Goal: Obtain resource: Obtain resource

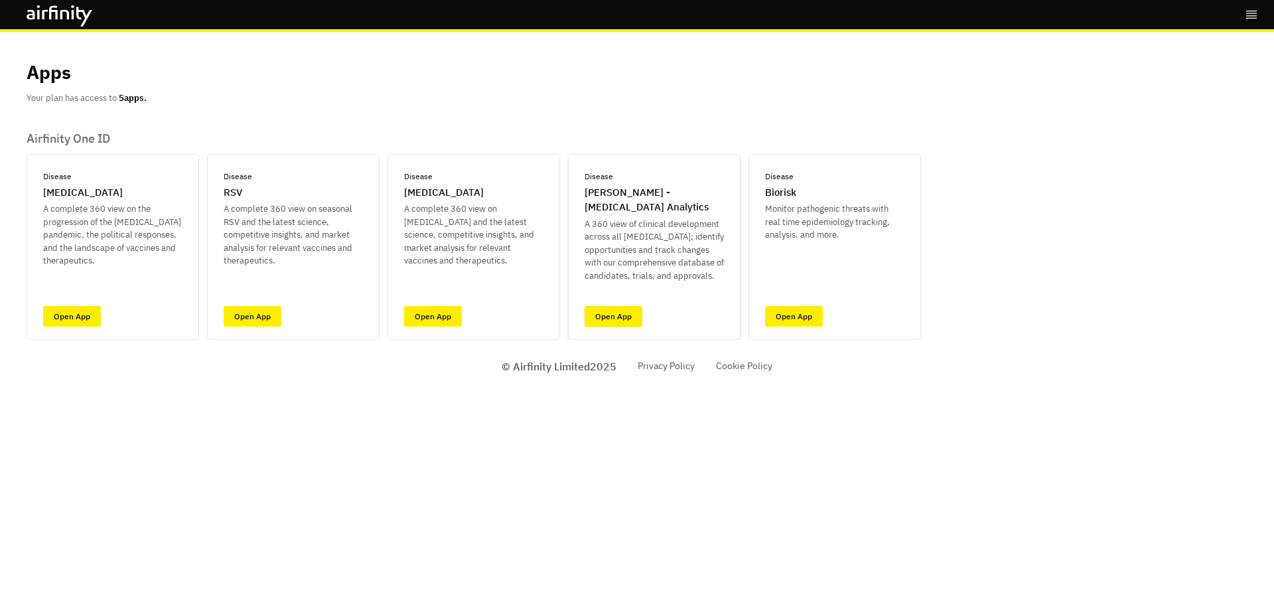
click at [623, 319] on link "Open App" at bounding box center [614, 316] width 58 height 21
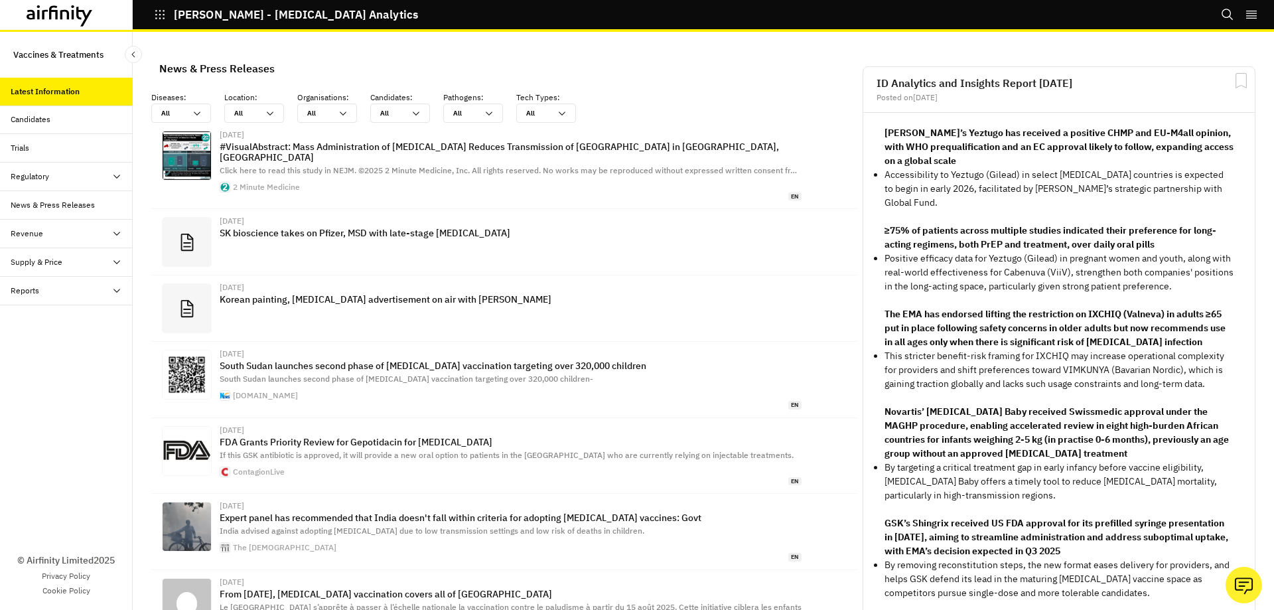
scroll to position [854, 388]
click at [44, 263] on div "Supply & Price" at bounding box center [37, 262] width 52 height 12
click at [38, 287] on div "Table" at bounding box center [30, 291] width 19 height 12
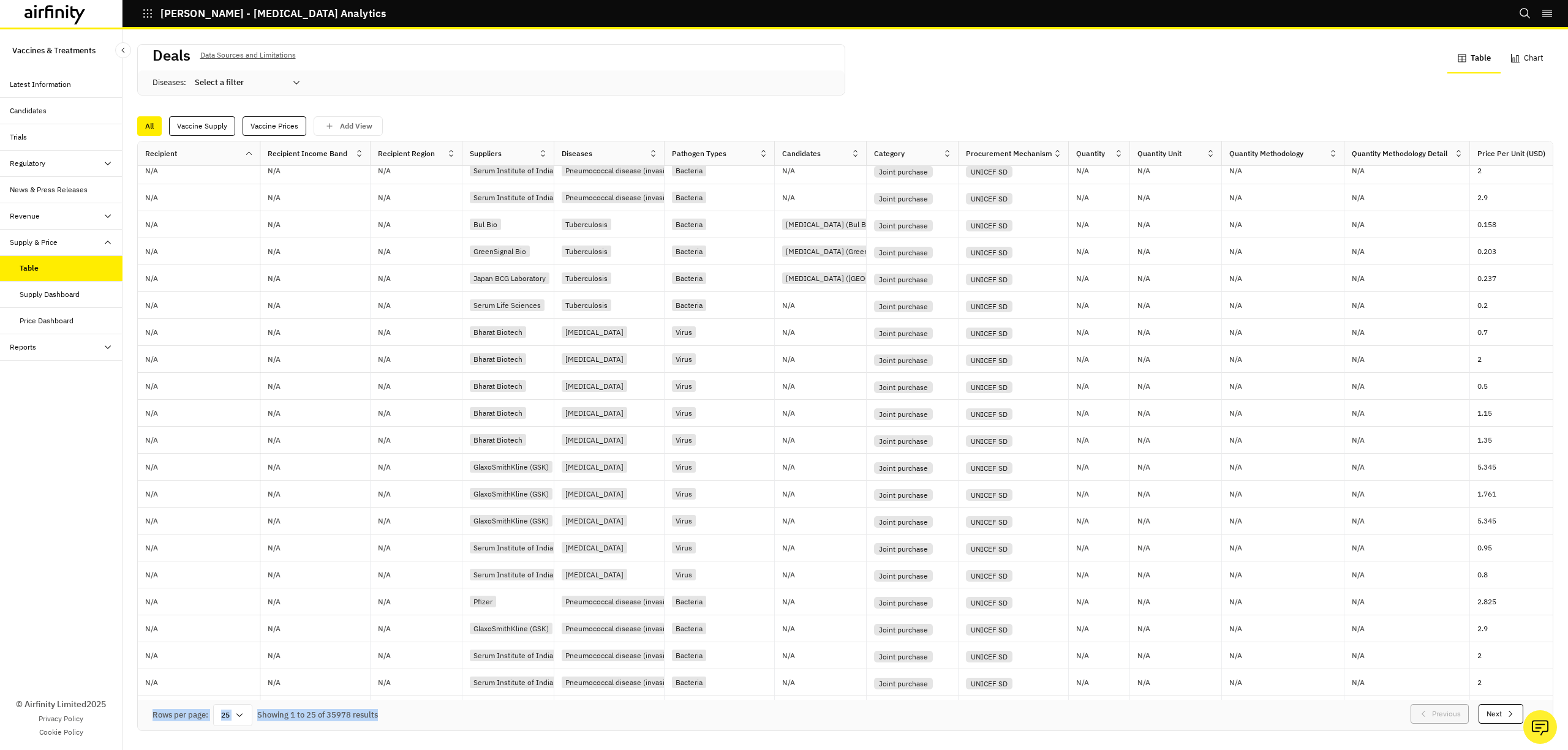
scroll to position [155, 0]
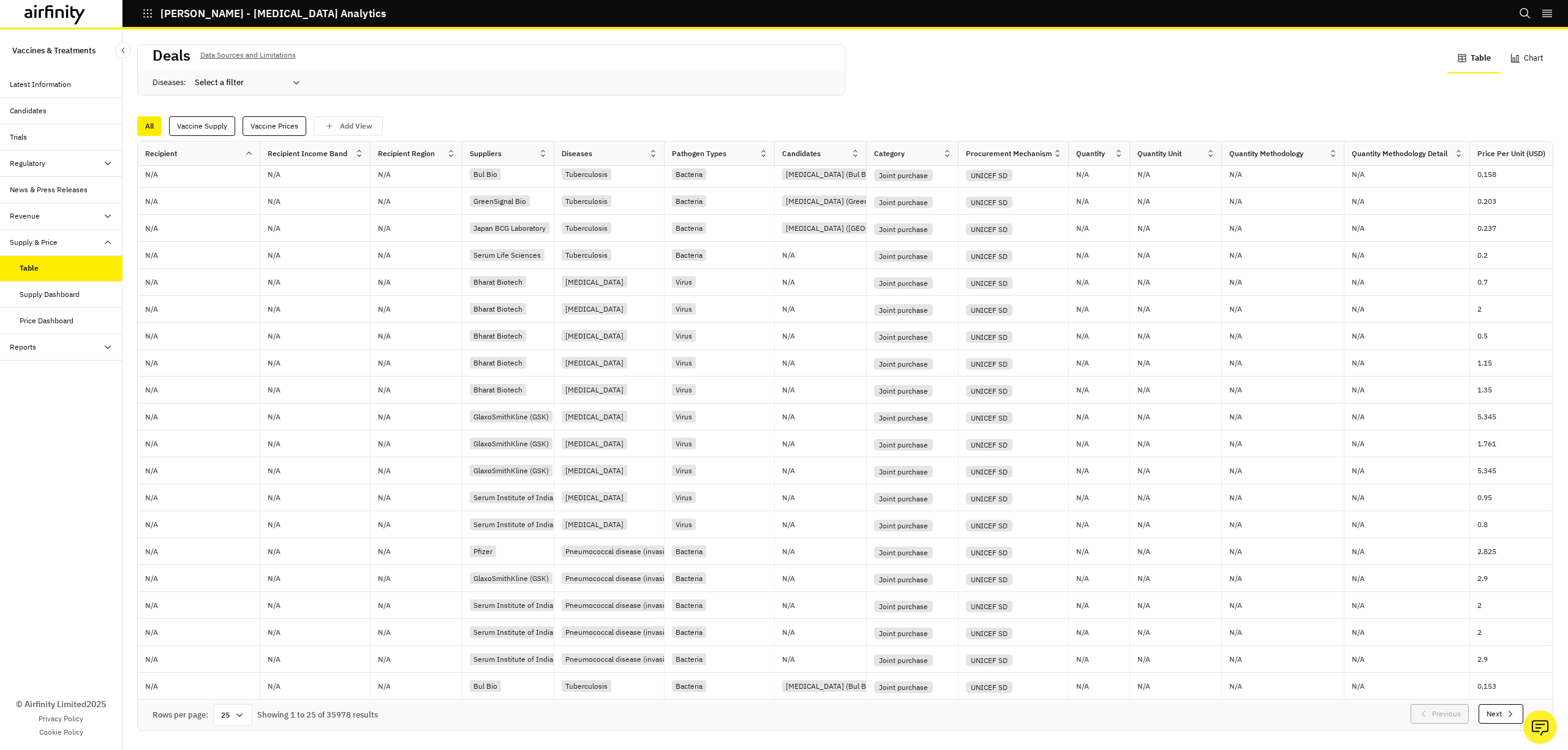
drag, startPoint x: 665, startPoint y: 687, endPoint x: 850, endPoint y: 688, distance: 185.0
click at [850, 562] on div "Rows per page: 25 Showing 1 to 25 of 35978 results Previous Next" at bounding box center [844, 715] width 1415 height 30
click at [232, 562] on div "25" at bounding box center [233, 715] width 39 height 22
click at [233, 542] on div "100" at bounding box center [233, 539] width 35 height 28
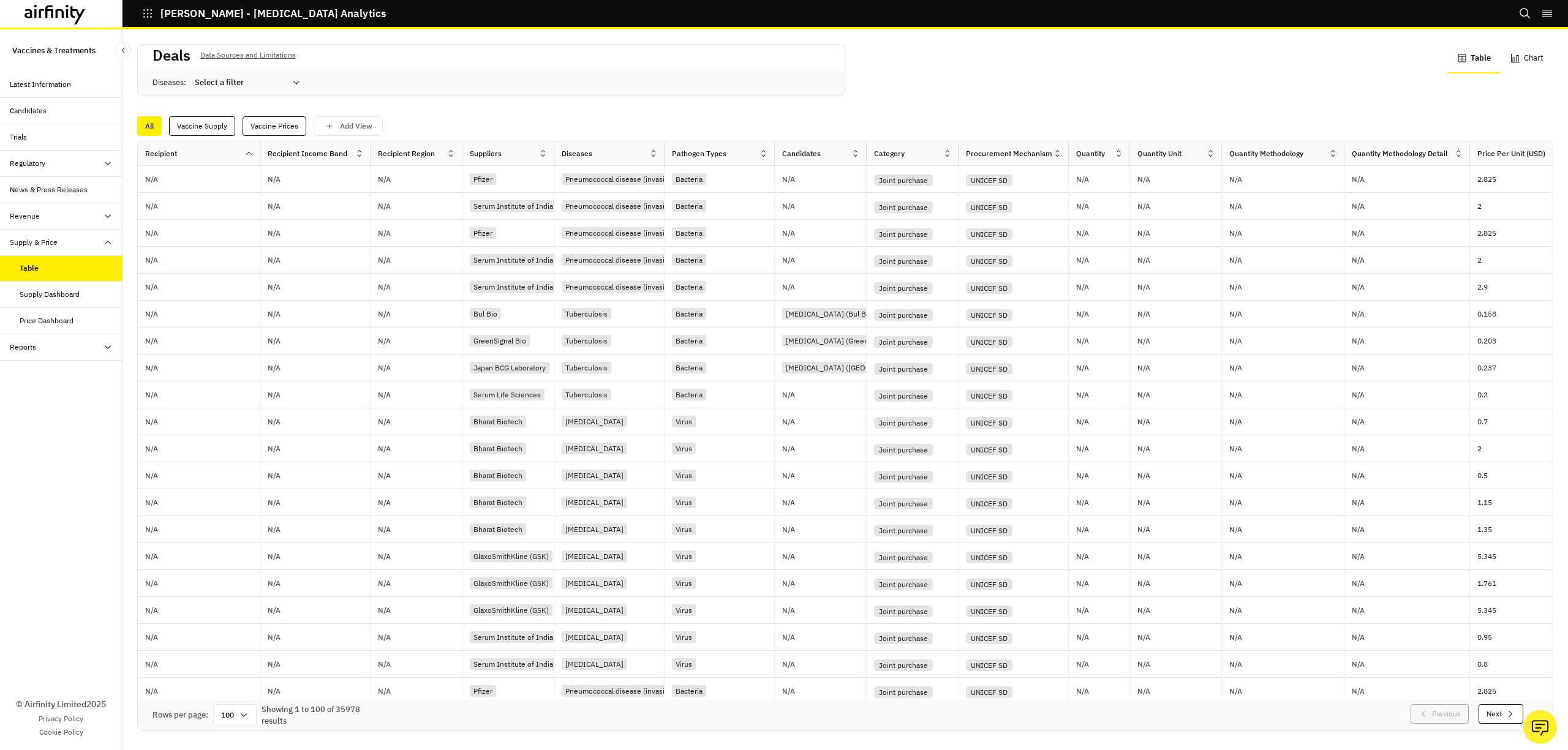
click at [449, 152] on icon at bounding box center [451, 153] width 9 height 9
click at [209, 127] on div "Vaccine Supply" at bounding box center [202, 125] width 66 height 19
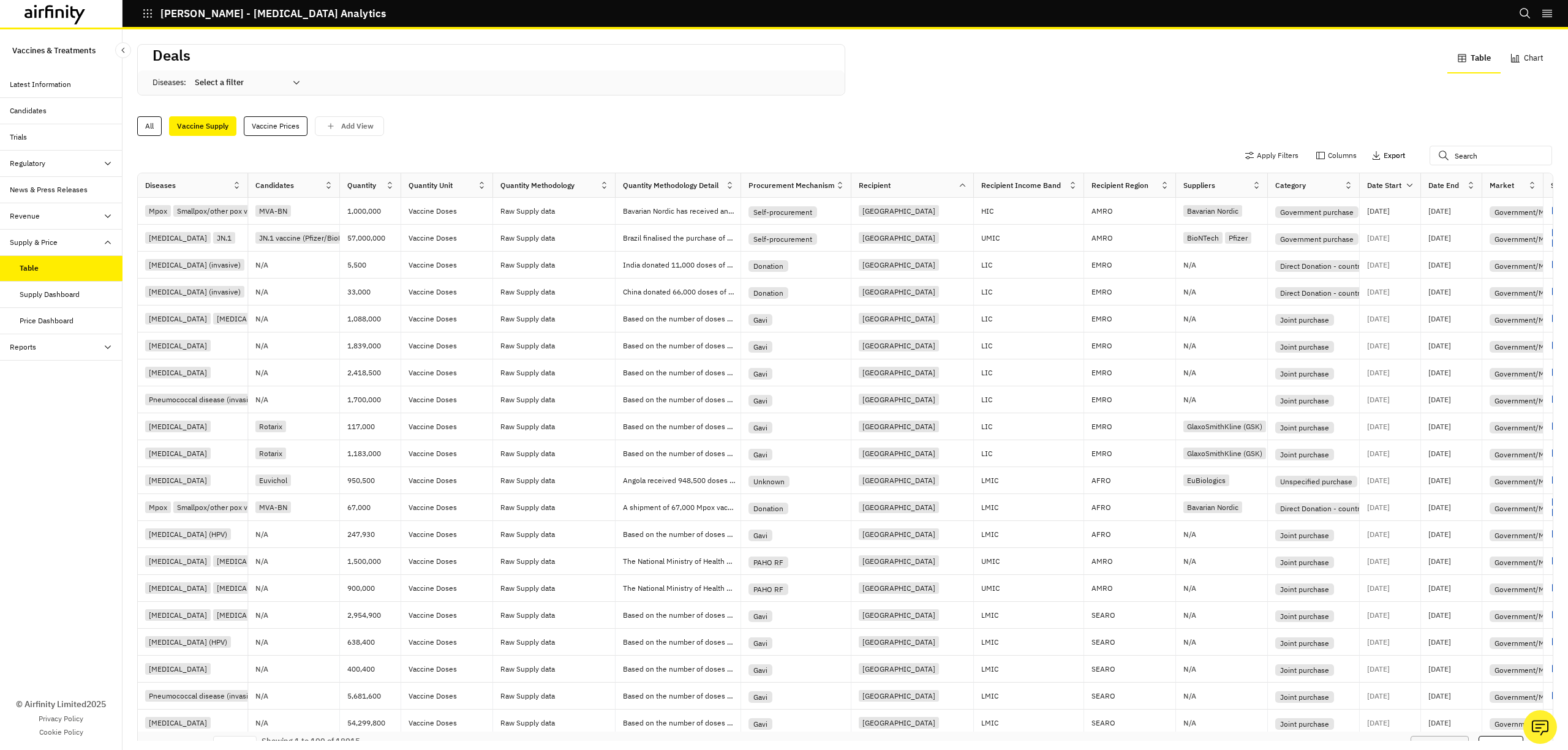
click at [1176, 153] on p "Export" at bounding box center [1394, 155] width 21 height 8
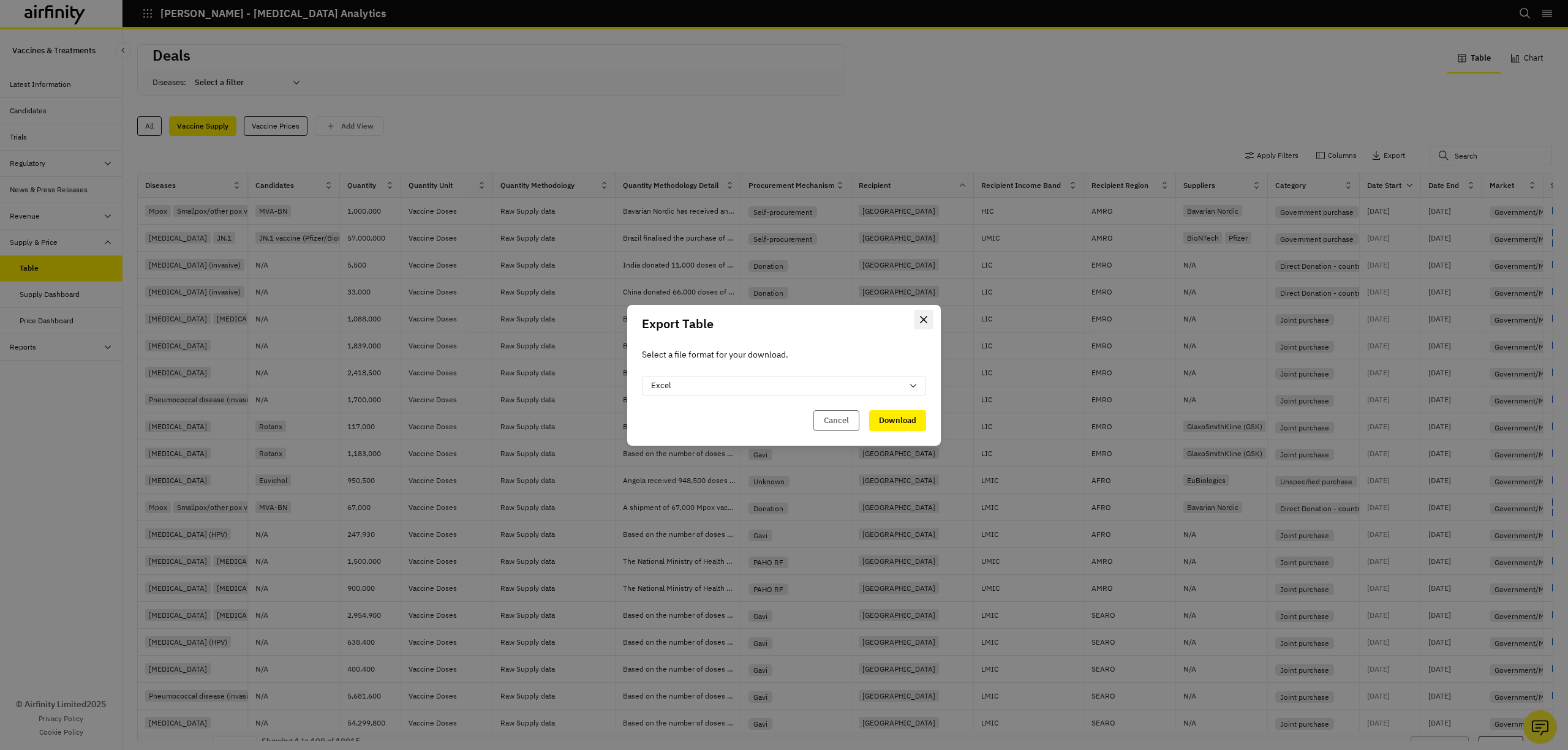
click at [919, 310] on button "Close" at bounding box center [923, 319] width 19 height 19
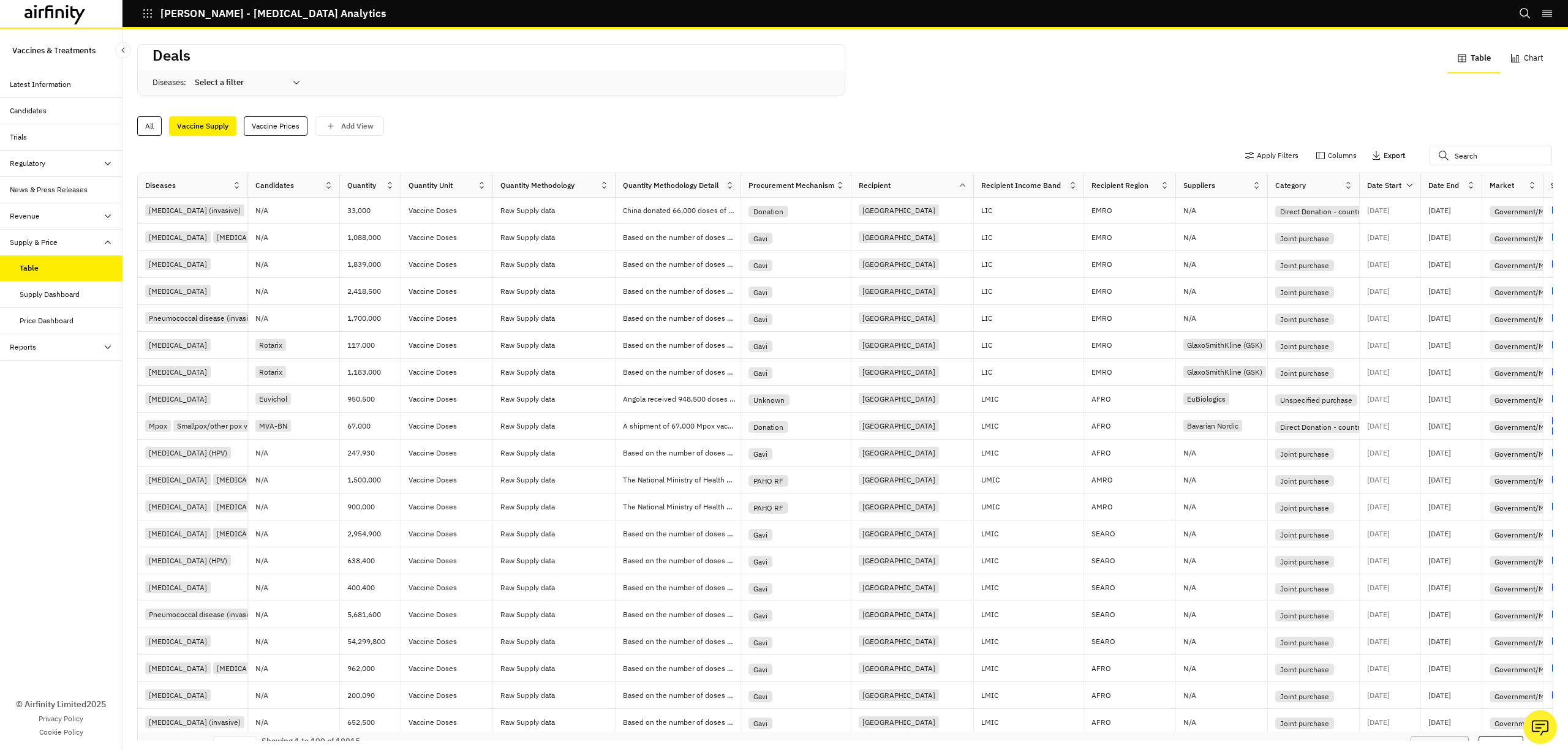
click at [1176, 163] on button "Export" at bounding box center [1388, 155] width 34 height 19
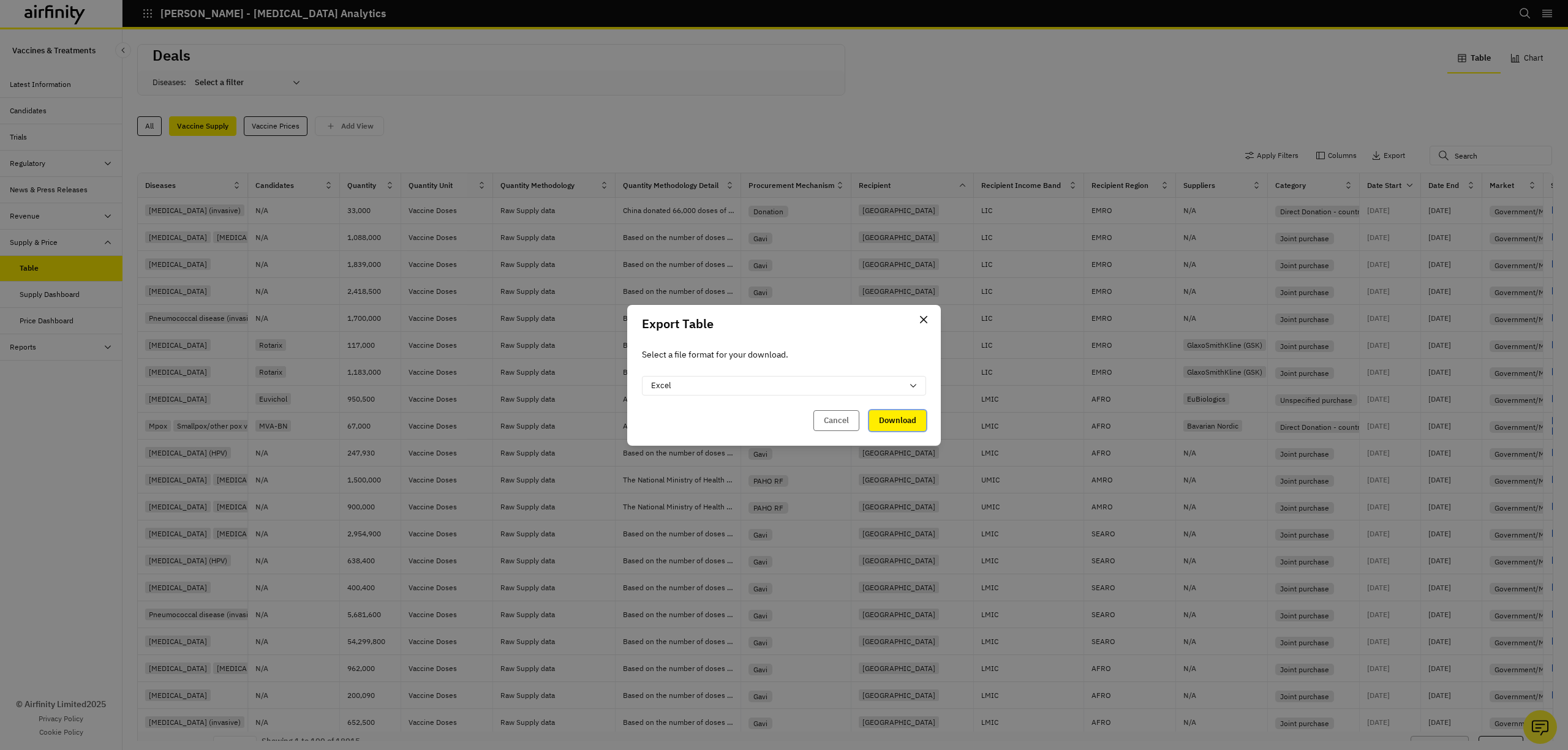
click at [904, 424] on button "Download" at bounding box center [898, 421] width 57 height 21
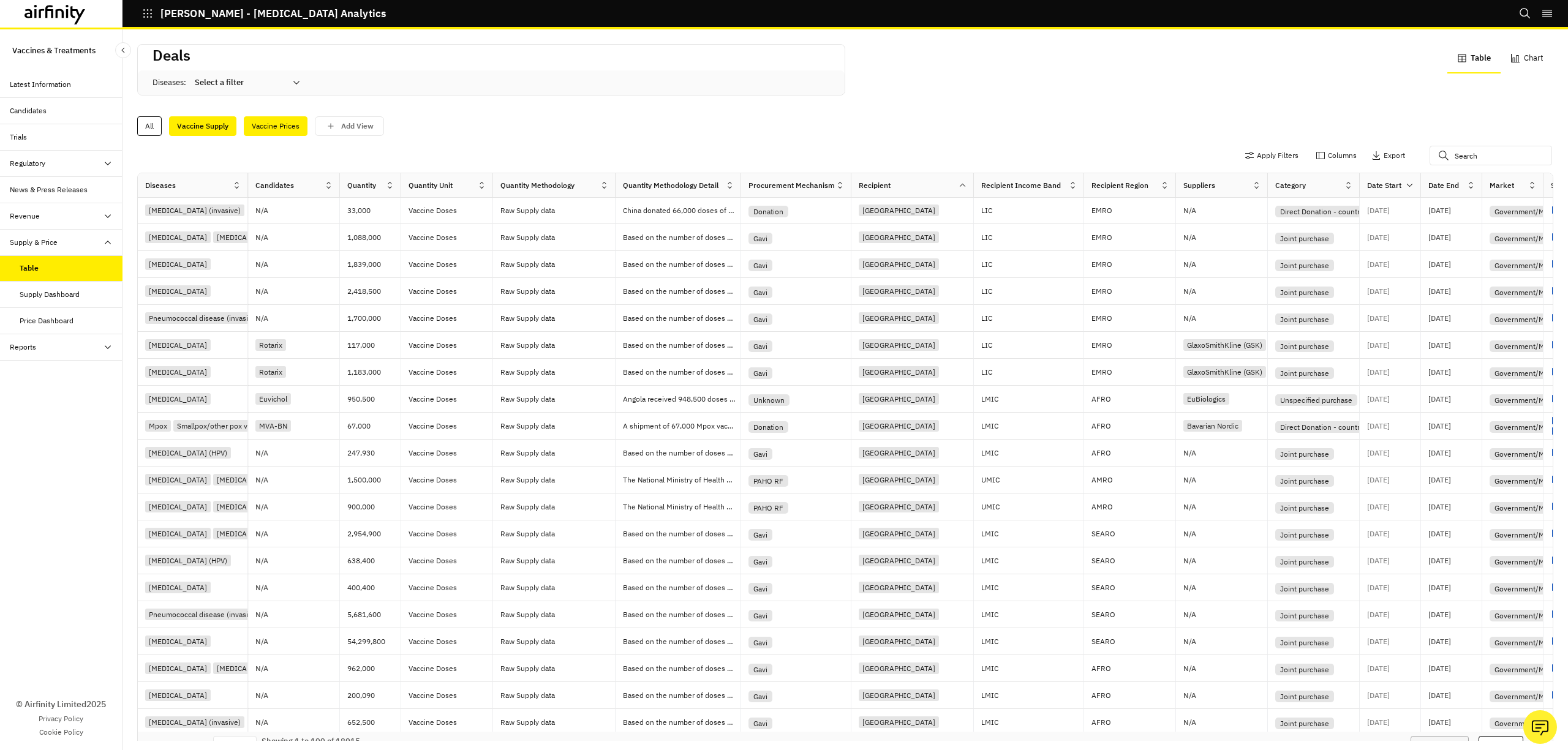
click at [272, 128] on div "Vaccine Prices" at bounding box center [275, 125] width 64 height 19
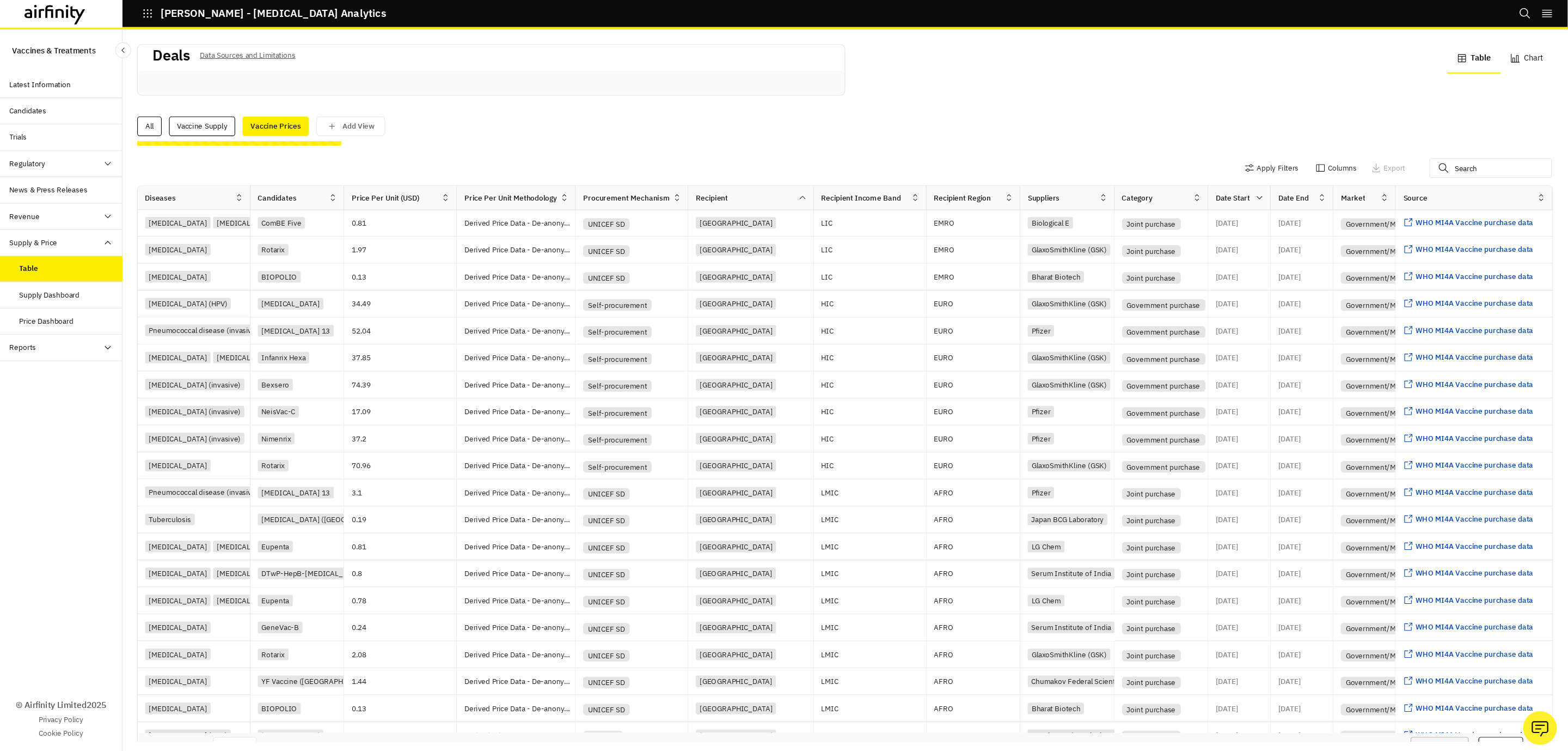
scroll to position [72, 0]
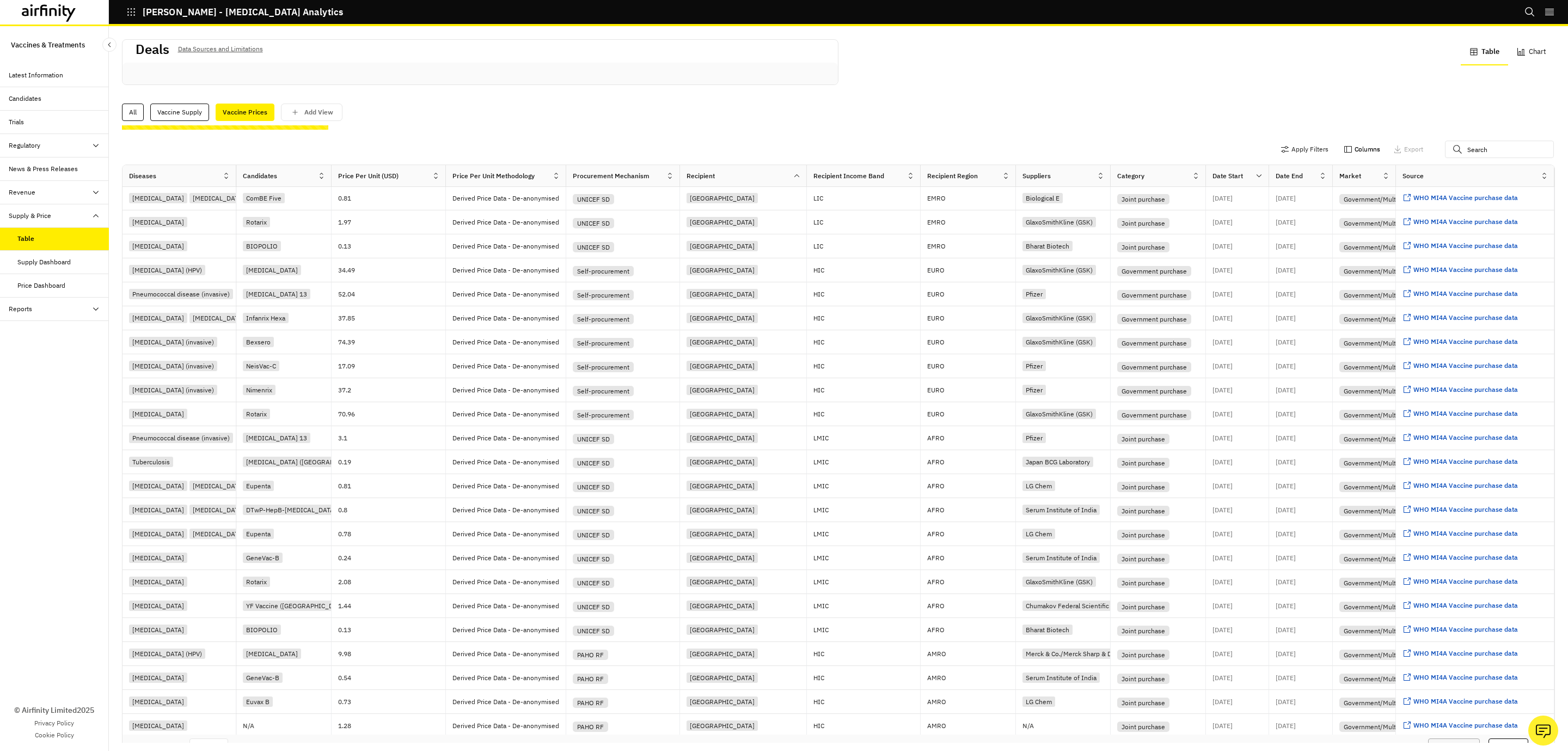
click at [1045, 144] on button "Columns" at bounding box center [1362, 149] width 36 height 17
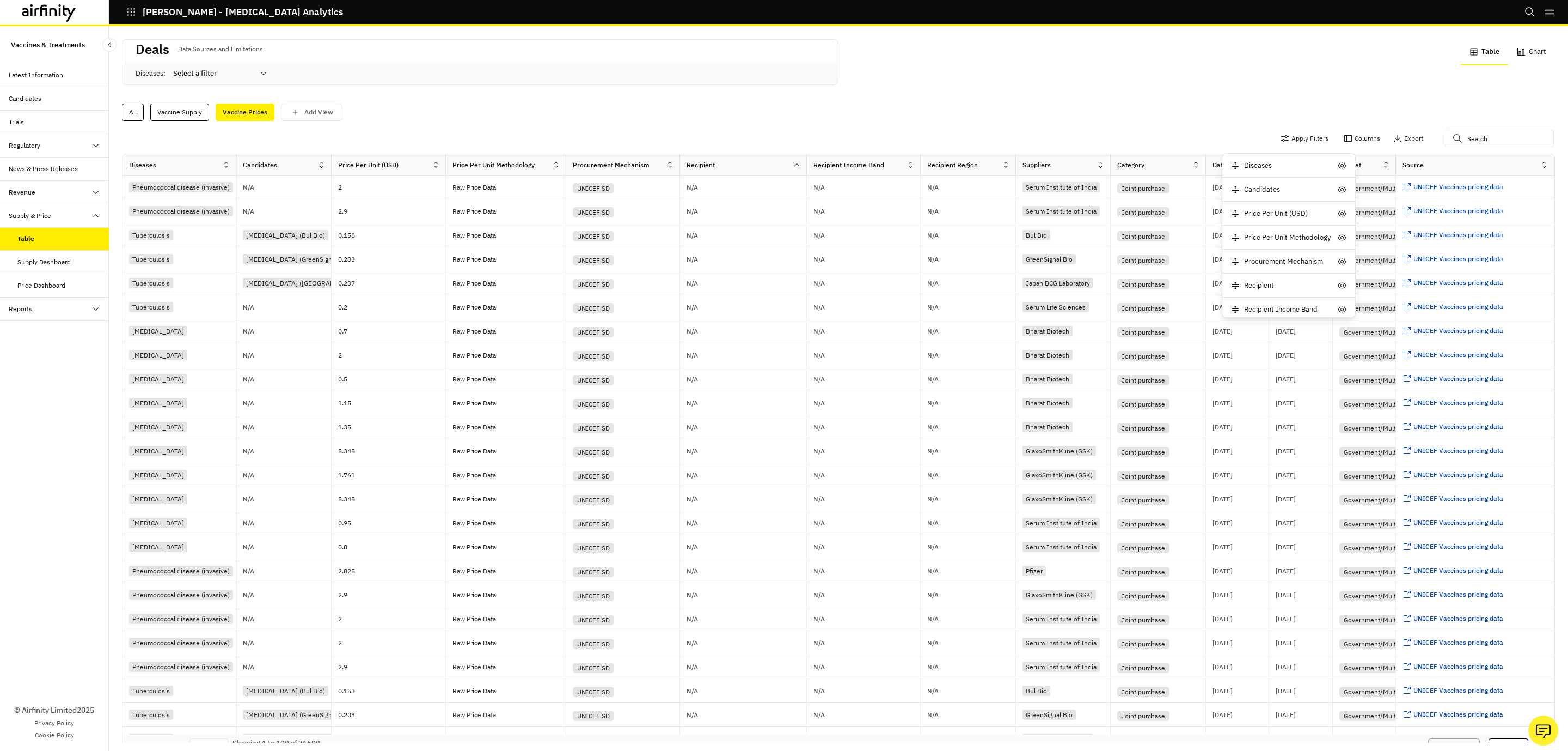
click at [1045, 102] on div "All Vaccine Supply Vaccine Prices Add View" at bounding box center [839, 109] width 1433 height 23
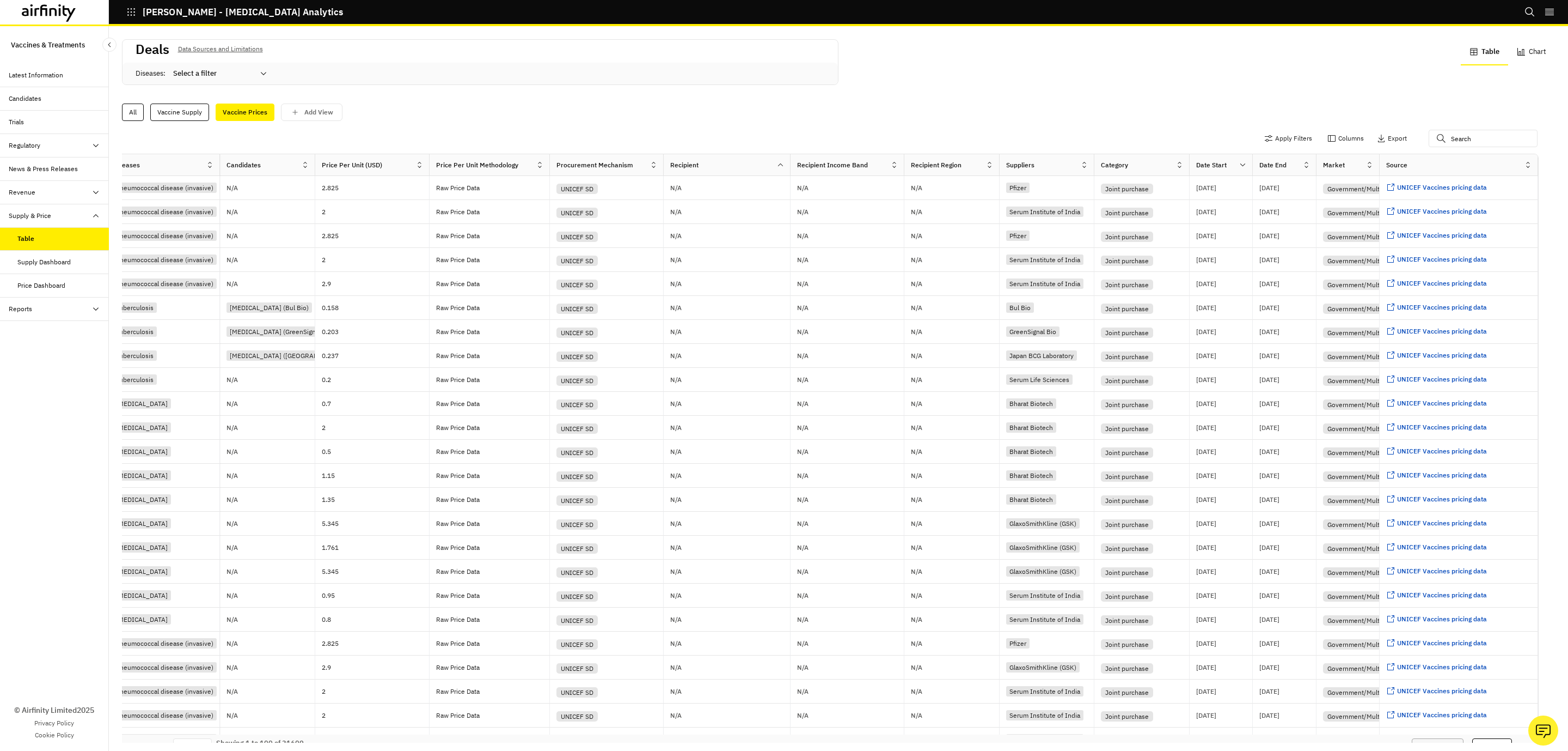
click at [1045, 114] on div "Deals Data Sources and Limitations Diseases : Select a filter Table Chart All V…" at bounding box center [839, 388] width 1460 height 725
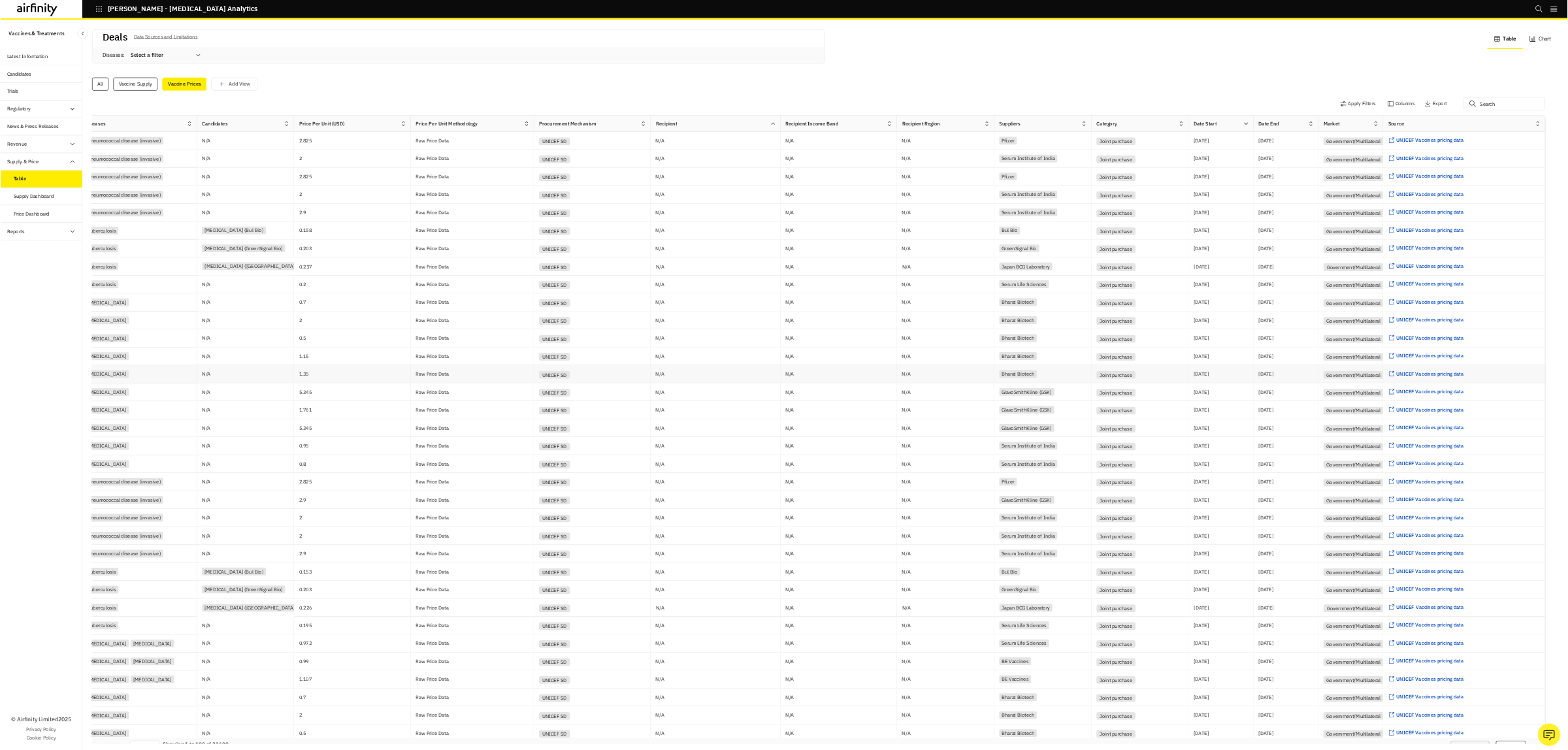
scroll to position [0, 20]
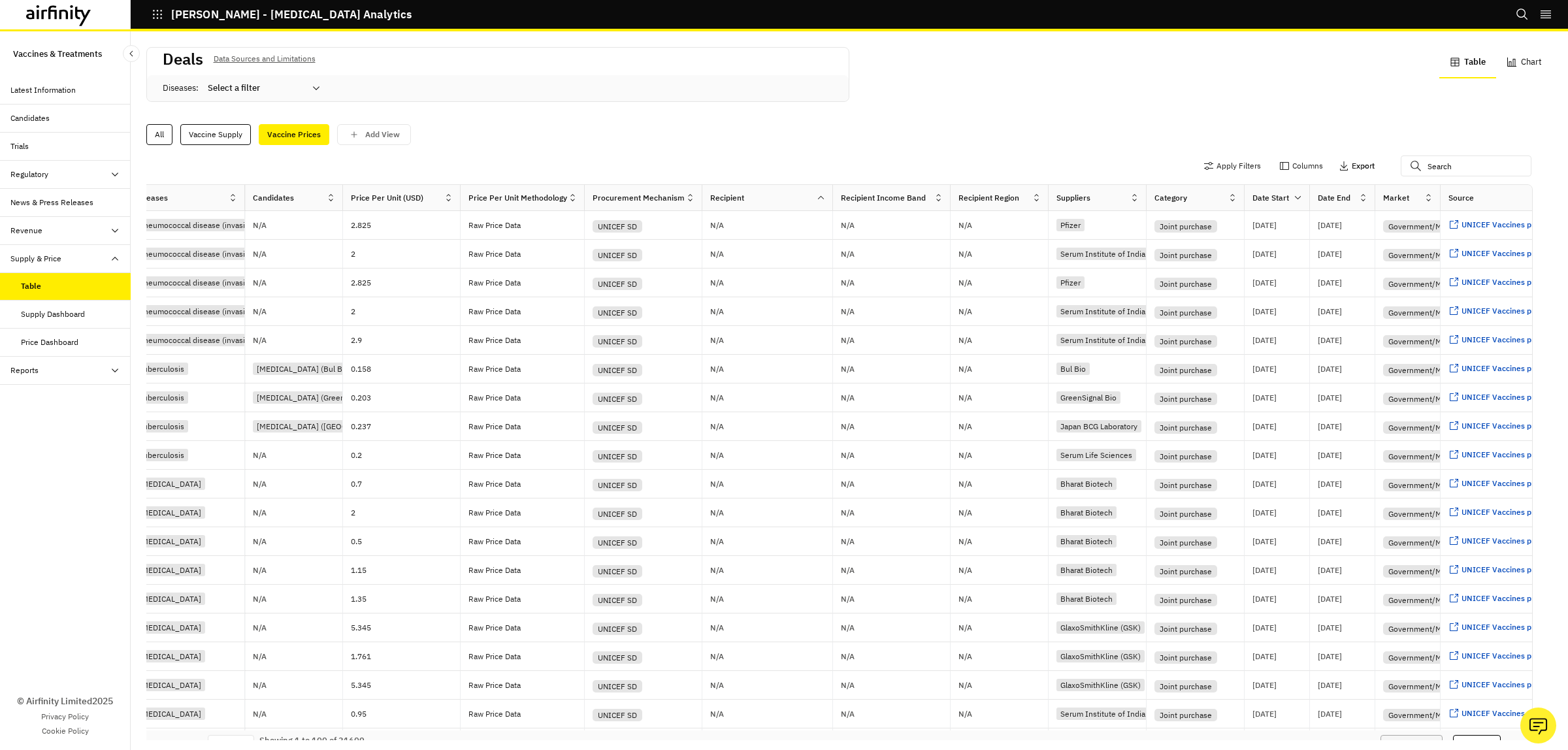
click at [1254, 166] on p "Export" at bounding box center [1362, 165] width 23 height 9
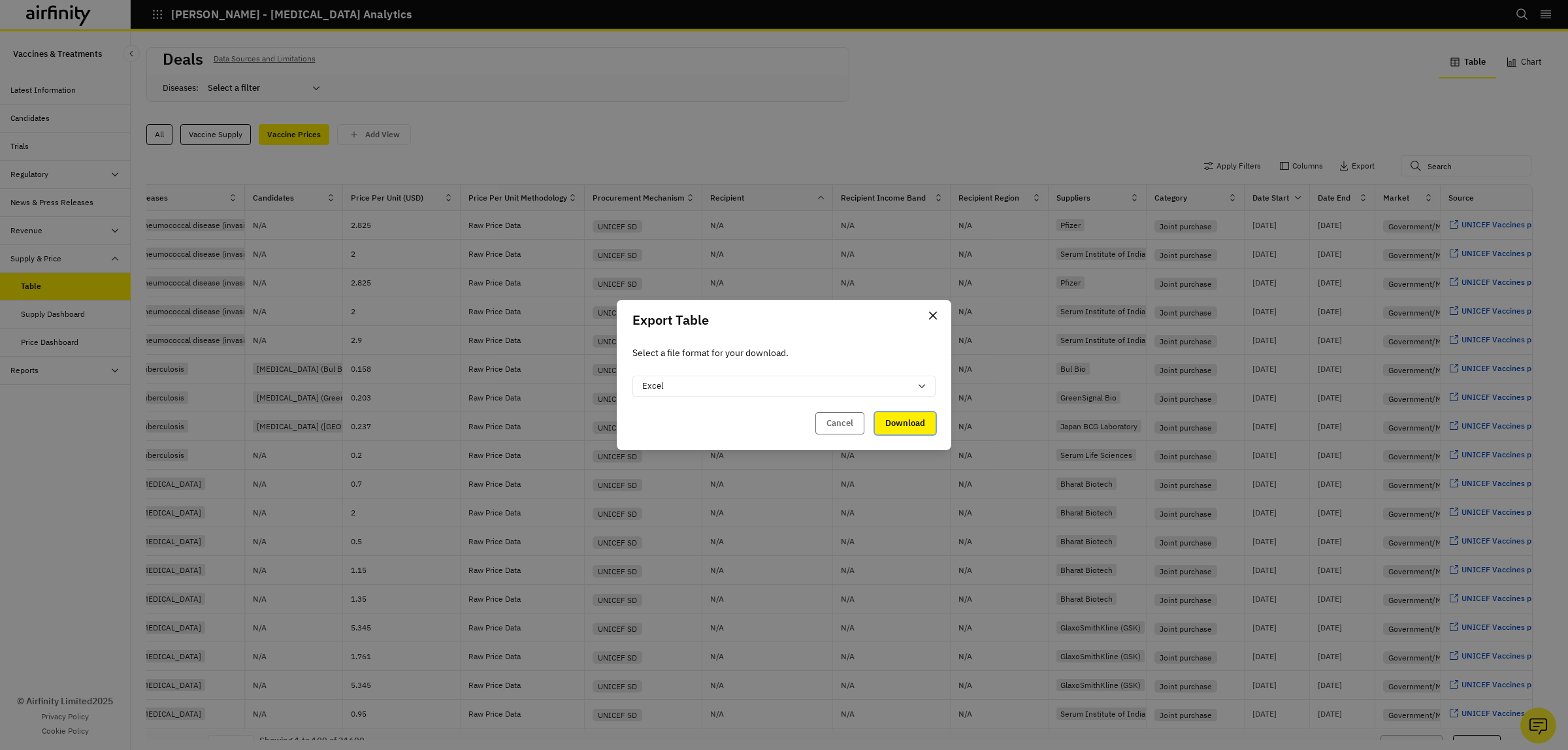
click at [925, 426] on button "Download" at bounding box center [906, 423] width 61 height 23
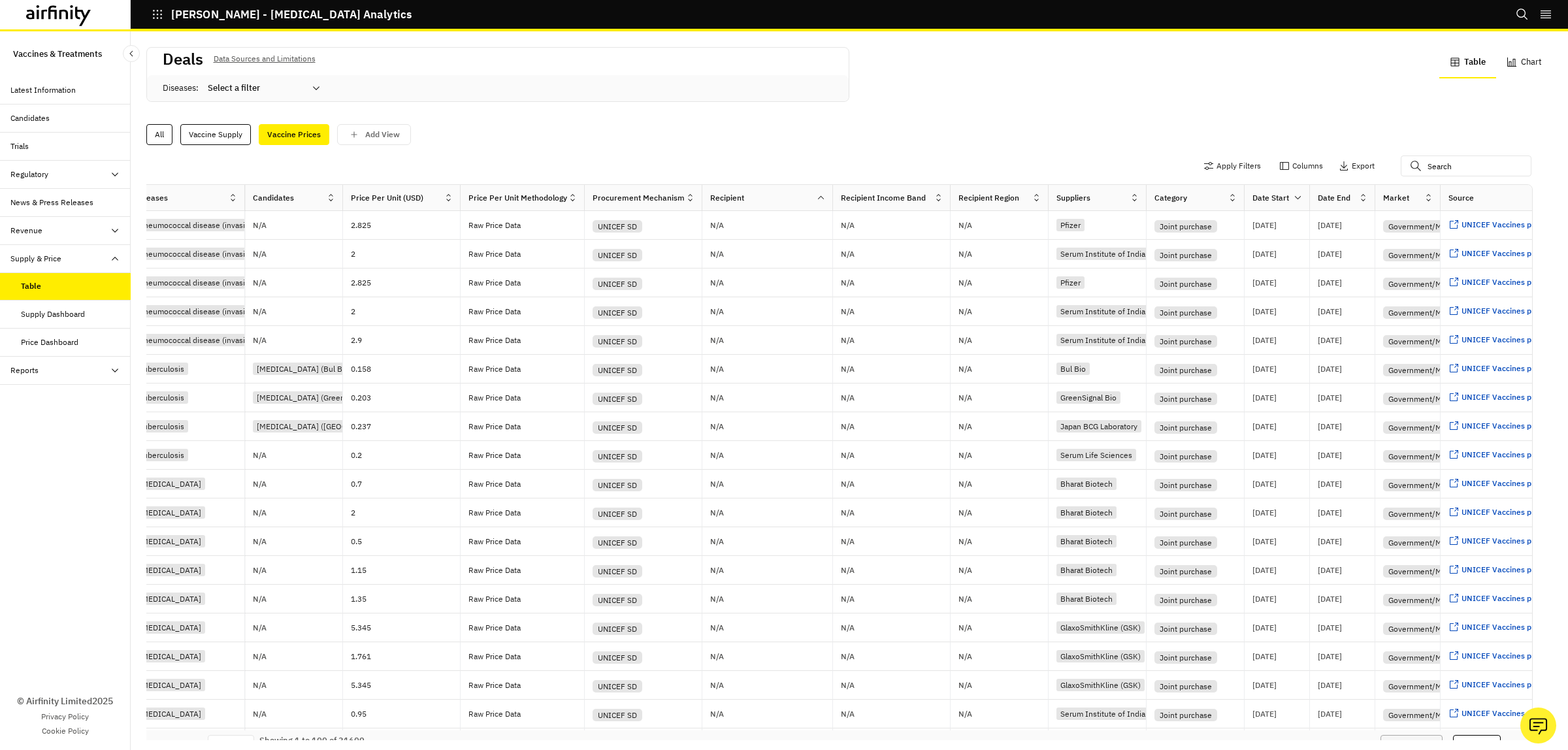
click at [65, 234] on div "Revenue" at bounding box center [71, 230] width 120 height 12
click at [17, 265] on div "Table" at bounding box center [65, 259] width 131 height 29
